Goal: Find specific page/section: Find specific page/section

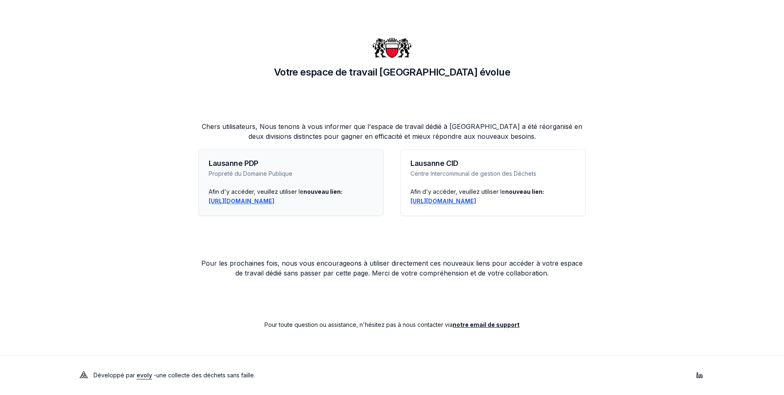
click at [274, 202] on link "[URL][DOMAIN_NAME]" at bounding box center [242, 200] width 66 height 7
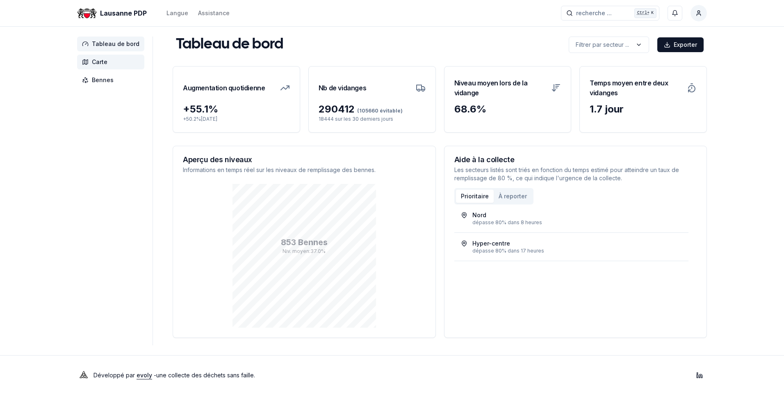
click at [98, 62] on span "Carte" at bounding box center [100, 62] width 16 height 8
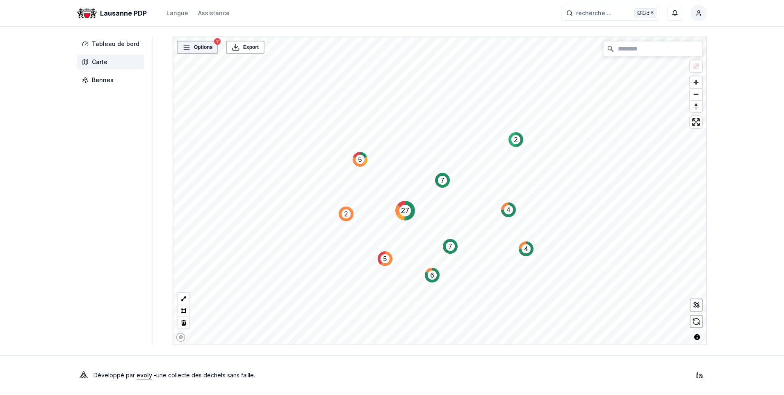
click at [197, 48] on span "Options" at bounding box center [203, 47] width 18 height 8
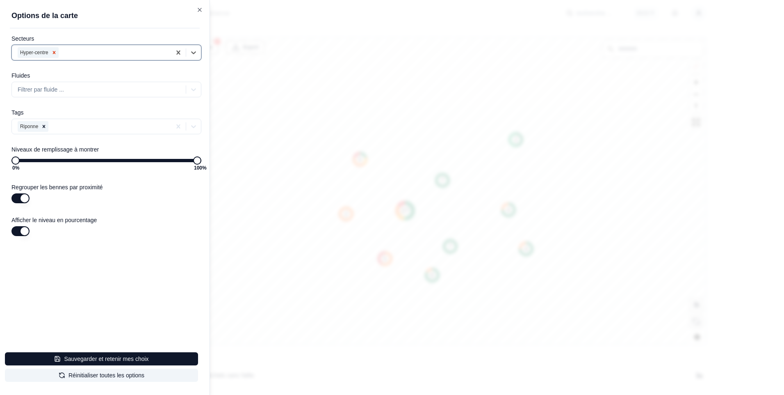
click at [53, 50] on icon "Remove Hyper-centre" at bounding box center [54, 53] width 6 height 6
click at [194, 50] on icon at bounding box center [194, 52] width 8 height 8
click at [42, 53] on div at bounding box center [100, 53] width 164 height 10
click at [56, 88] on div at bounding box center [100, 90] width 164 height 10
click at [187, 89] on div at bounding box center [193, 89] width 15 height 15
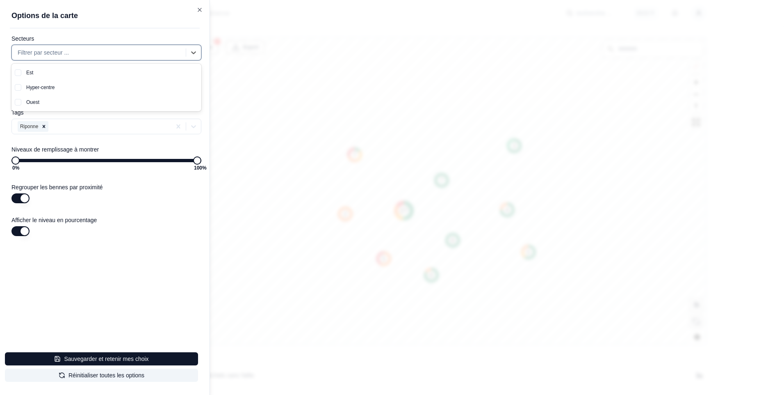
click at [58, 52] on div at bounding box center [100, 53] width 164 height 10
click at [199, 8] on icon "button" at bounding box center [200, 10] width 7 height 7
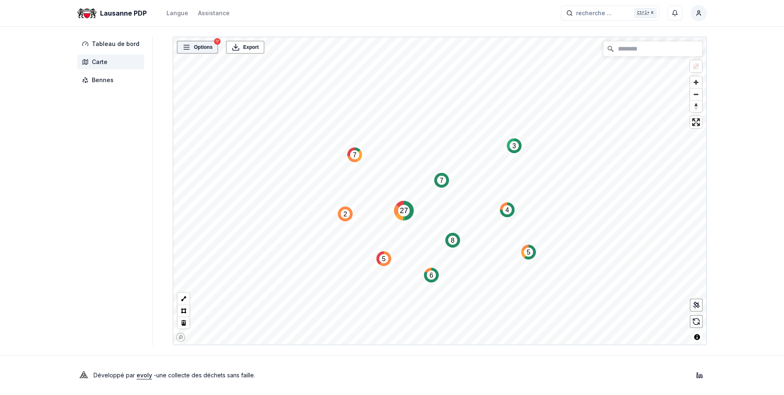
click at [201, 47] on span "Options" at bounding box center [203, 47] width 18 height 8
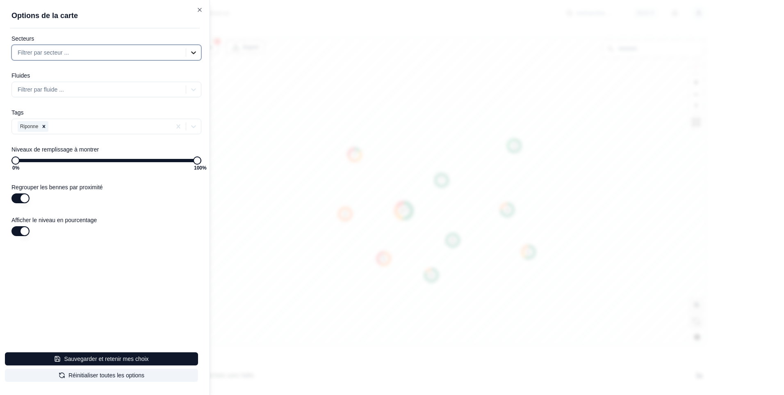
click at [194, 51] on icon at bounding box center [194, 52] width 8 height 8
click at [43, 124] on icon "Remove Riponne" at bounding box center [44, 126] width 6 height 6
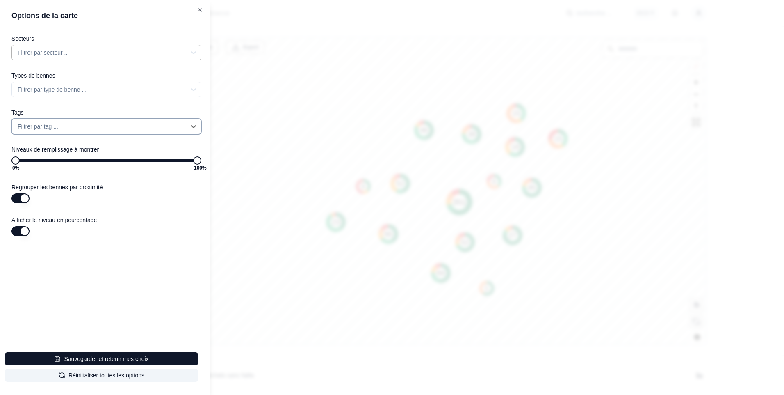
click at [71, 53] on div at bounding box center [100, 53] width 164 height 10
click at [116, 212] on div "Secteurs Filtrer par secteur ... Types de bennes Filtrer par type de benne ... …" at bounding box center [110, 159] width 200 height 249
click at [72, 51] on div at bounding box center [100, 53] width 164 height 10
click at [106, 132] on div "Sud" at bounding box center [111, 131] width 180 height 15
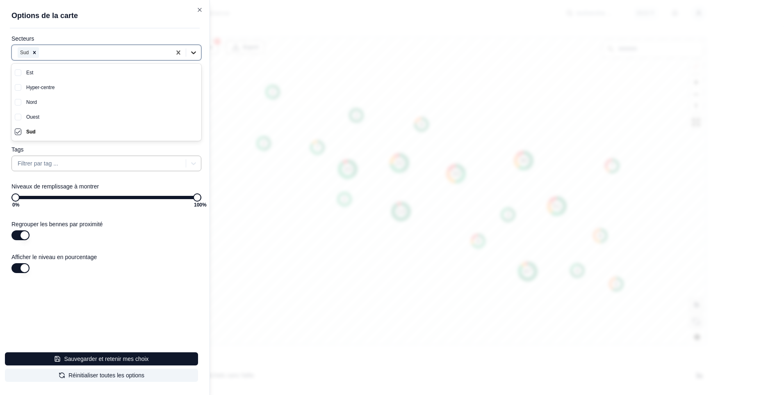
click at [193, 52] on icon at bounding box center [194, 52] width 8 height 8
click at [94, 199] on span "43 %" at bounding box center [93, 197] width 8 height 8
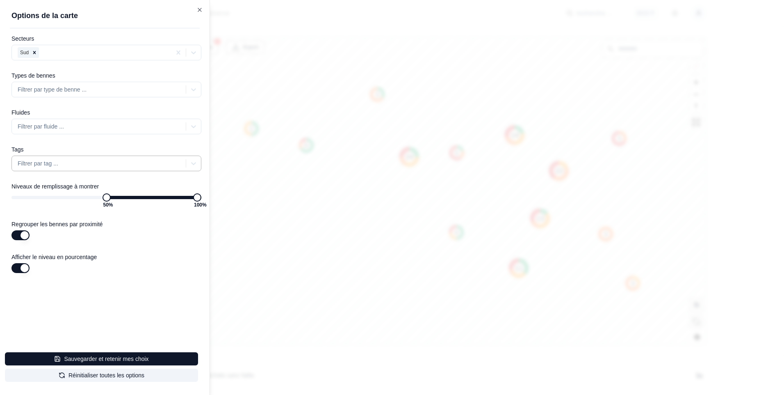
click at [107, 198] on span "50 %" at bounding box center [107, 197] width 8 height 8
click at [201, 9] on icon "button" at bounding box center [200, 10] width 7 height 7
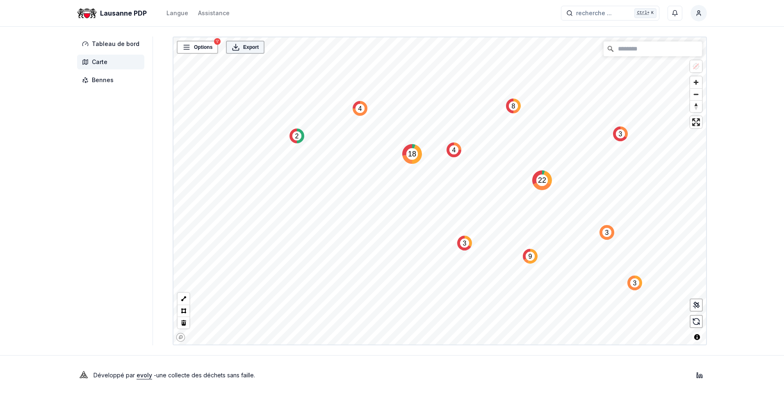
click at [247, 47] on span "Export" at bounding box center [251, 47] width 16 height 8
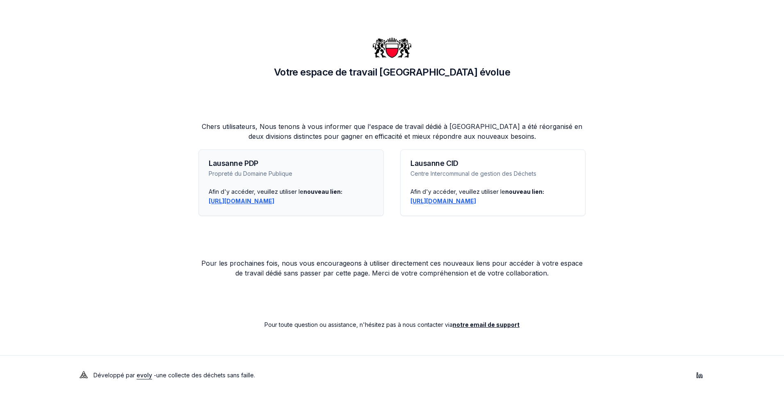
click at [274, 201] on link "https://lausanne-pdp.app.evolyenergy.com" at bounding box center [242, 200] width 66 height 7
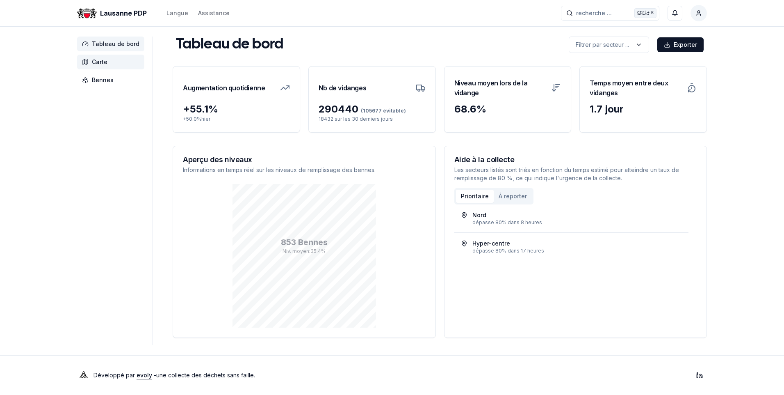
click at [98, 65] on span "Carte" at bounding box center [100, 62] width 16 height 8
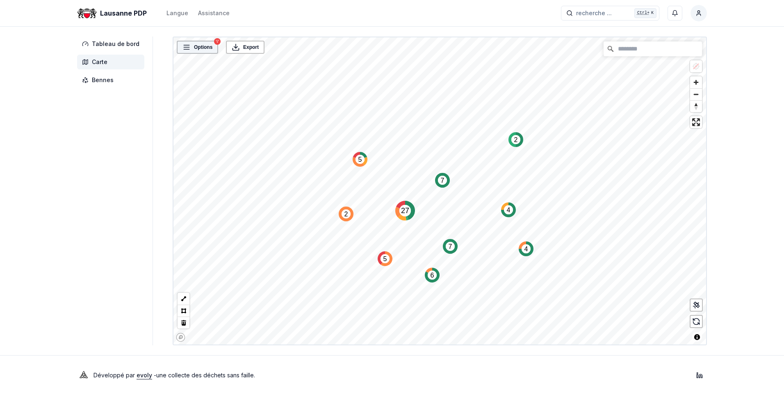
click at [204, 48] on span "Options" at bounding box center [203, 47] width 18 height 8
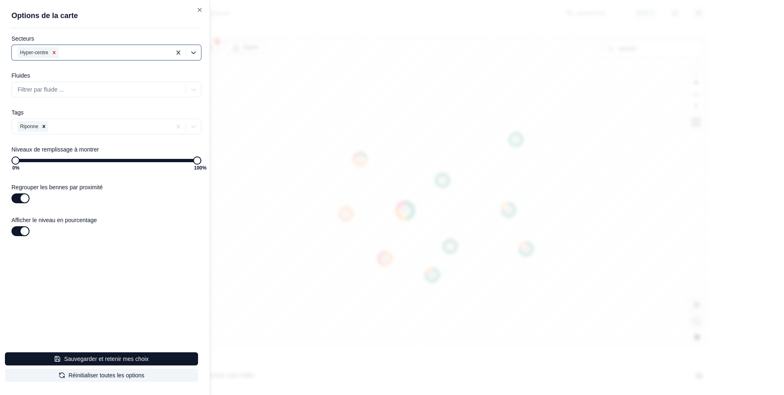
click at [56, 50] on icon "Remove Hyper-centre" at bounding box center [54, 53] width 6 height 6
click at [45, 125] on icon "Remove Riponne" at bounding box center [44, 126] width 6 height 6
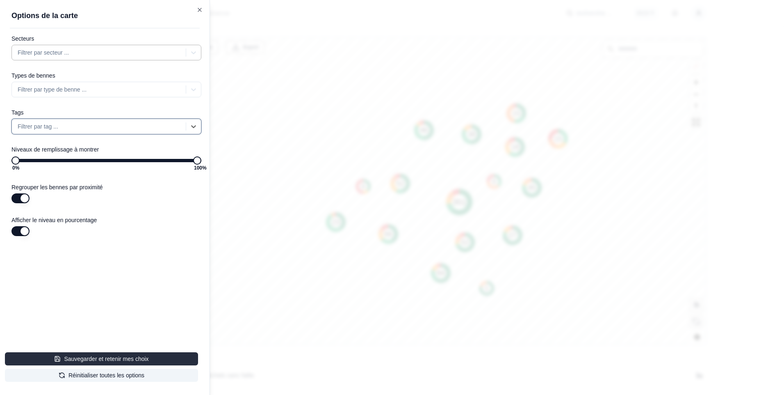
click at [104, 358] on button "Sauvegarder et retenir mes choix" at bounding box center [101, 358] width 193 height 13
click at [192, 51] on icon at bounding box center [194, 52] width 8 height 8
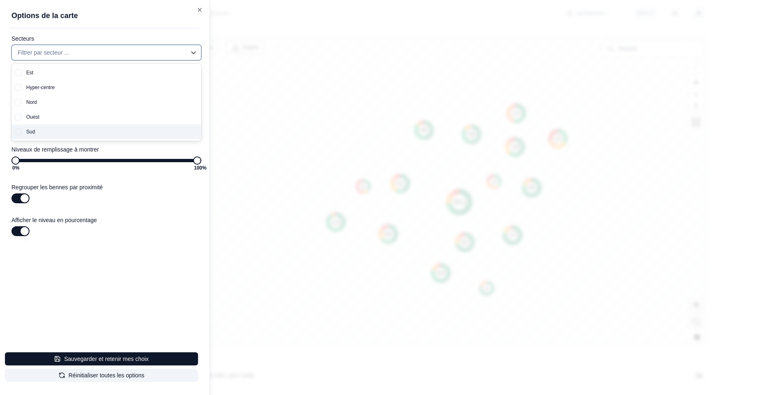
click at [109, 137] on div "Sud" at bounding box center [111, 131] width 180 height 15
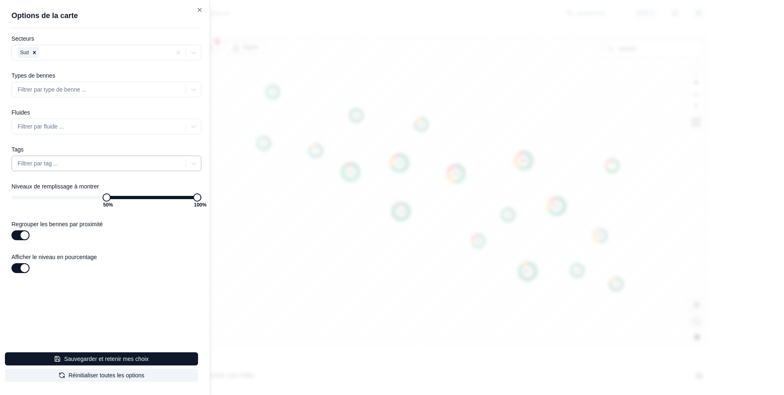
click at [107, 201] on span "50 %" at bounding box center [107, 197] width 8 height 8
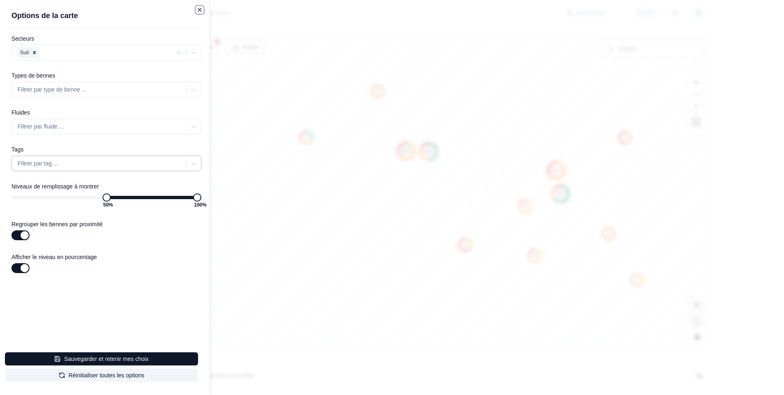
click at [199, 10] on icon "button" at bounding box center [200, 10] width 7 height 7
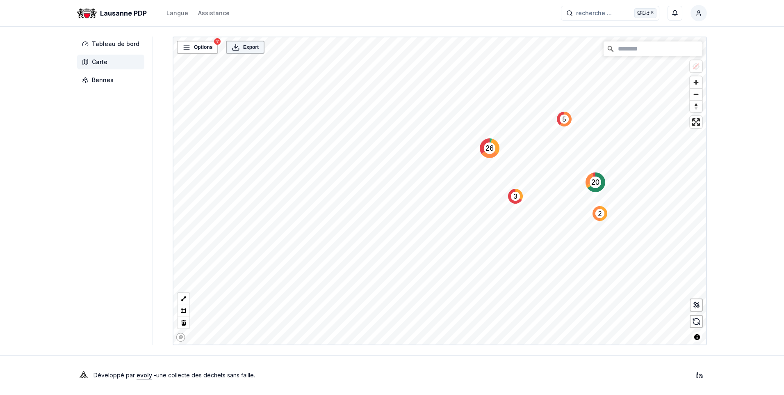
click at [245, 49] on span "Export" at bounding box center [251, 47] width 16 height 8
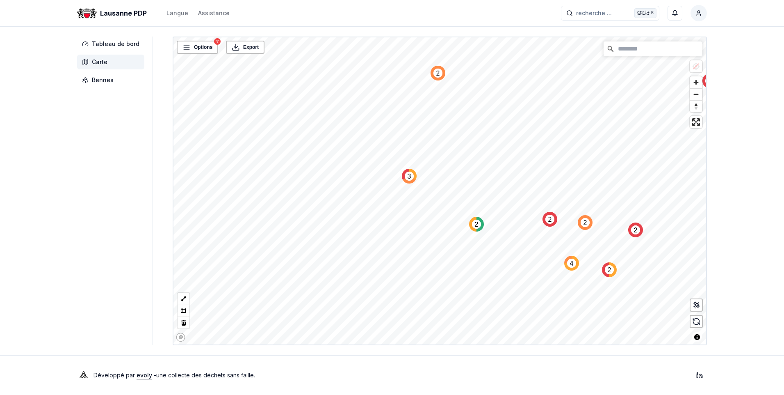
click at [588, 354] on div "Lausanne PDP Langue Assistance recherche ... recherche ... Ctrl+ K Sgro David T…" at bounding box center [392, 197] width 784 height 395
click at [616, 346] on div "Lausanne PDP Langue Assistance recherche ... recherche ... Ctrl+ K Sgro David T…" at bounding box center [392, 197] width 784 height 395
